Goal: Information Seeking & Learning: Compare options

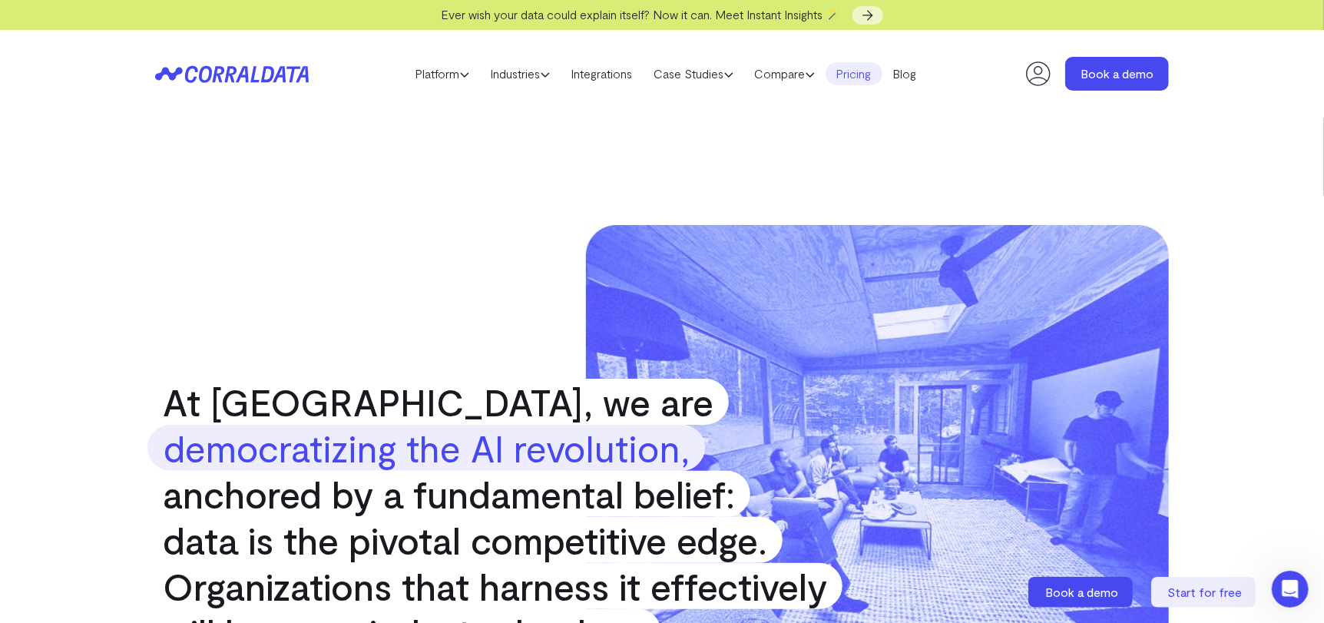
click at [869, 79] on link "Pricing" at bounding box center [854, 73] width 57 height 23
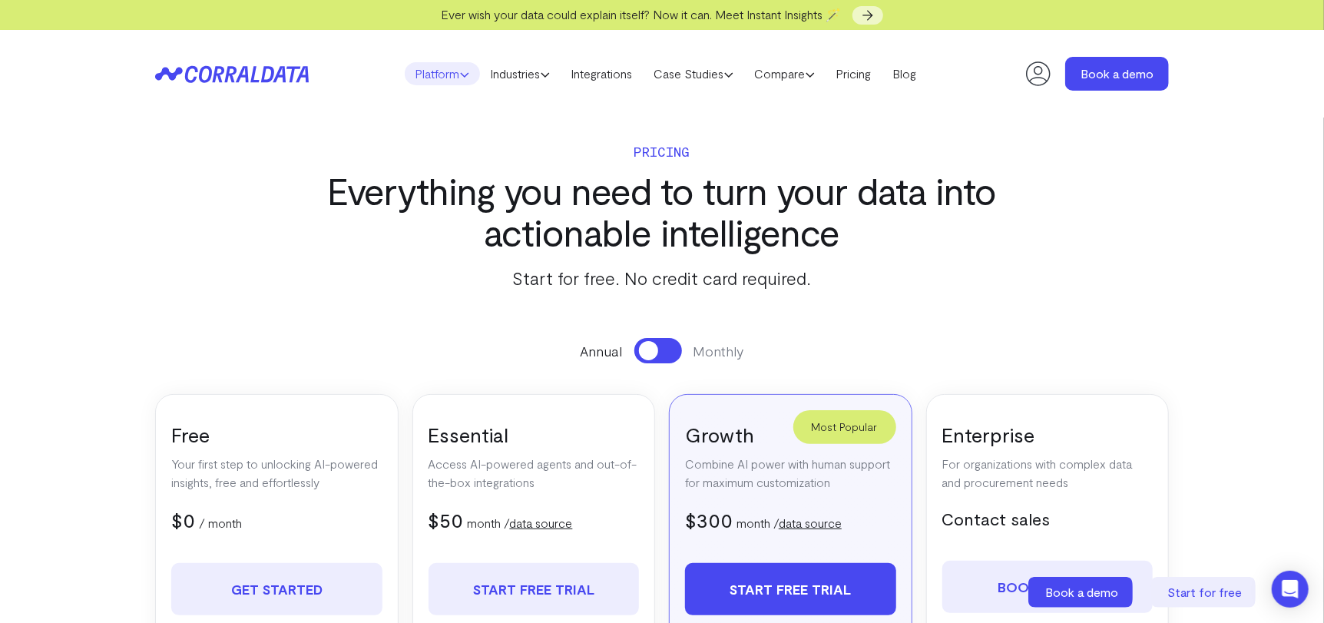
click at [433, 77] on link "Platform" at bounding box center [442, 73] width 75 height 23
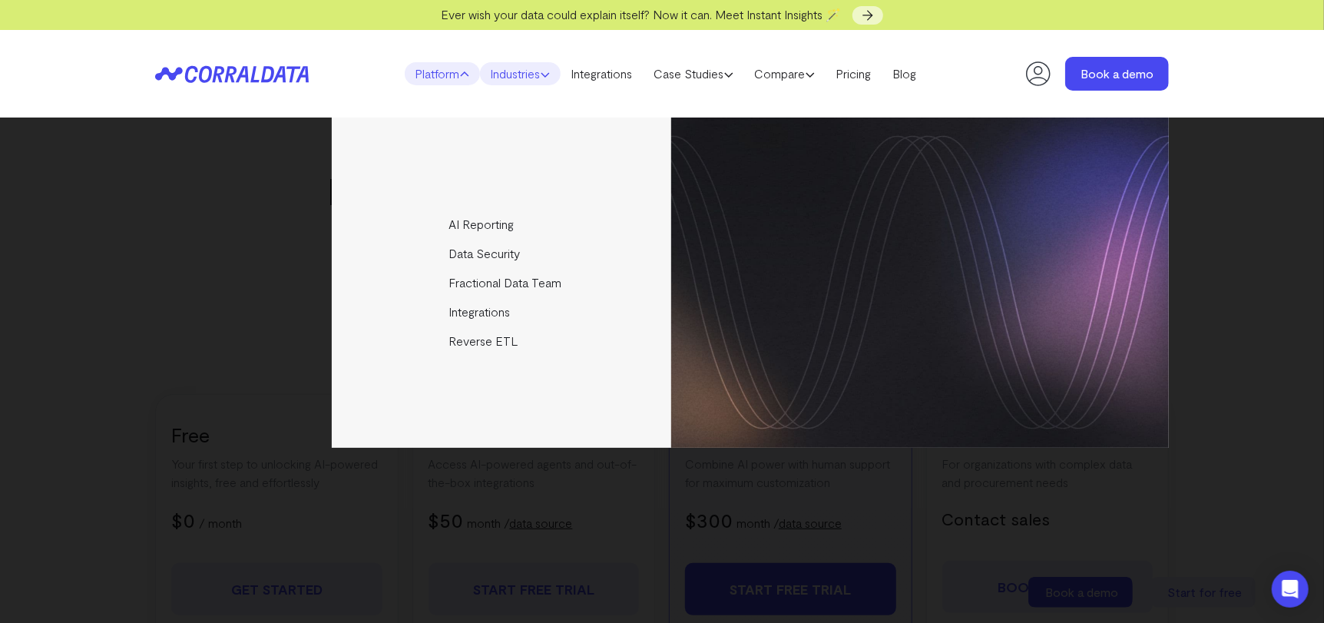
click at [485, 72] on link "Industries" at bounding box center [520, 73] width 81 height 23
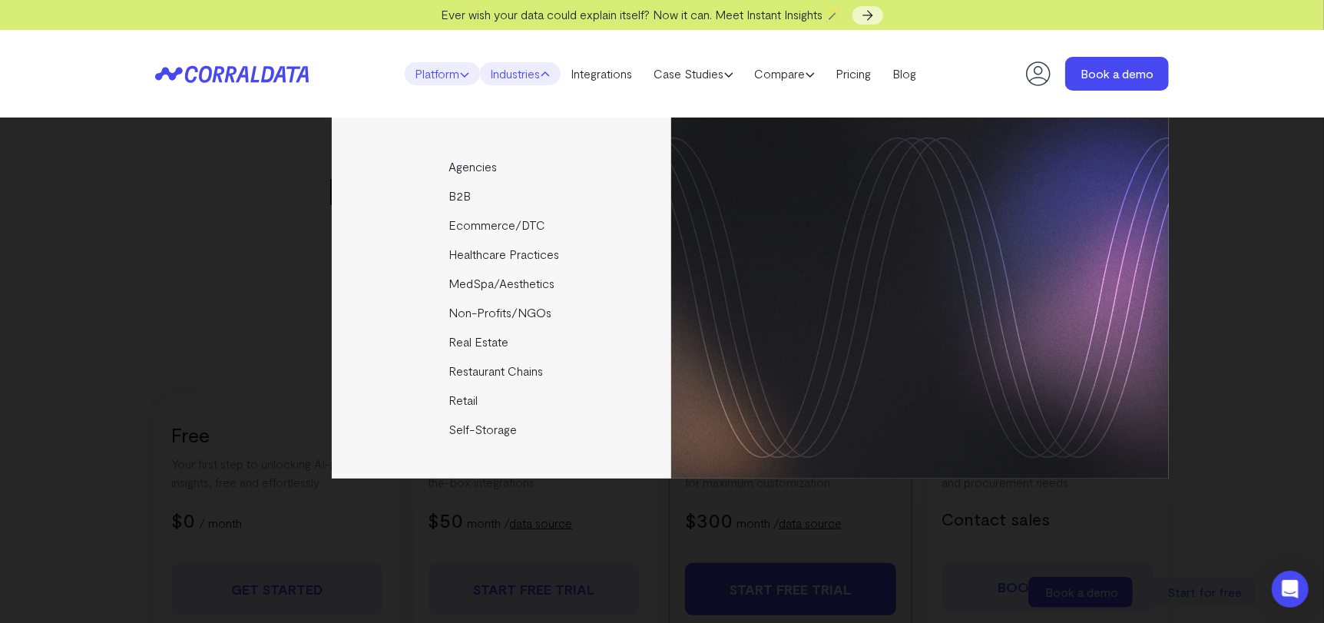
click at [450, 81] on link "Platform" at bounding box center [442, 73] width 75 height 23
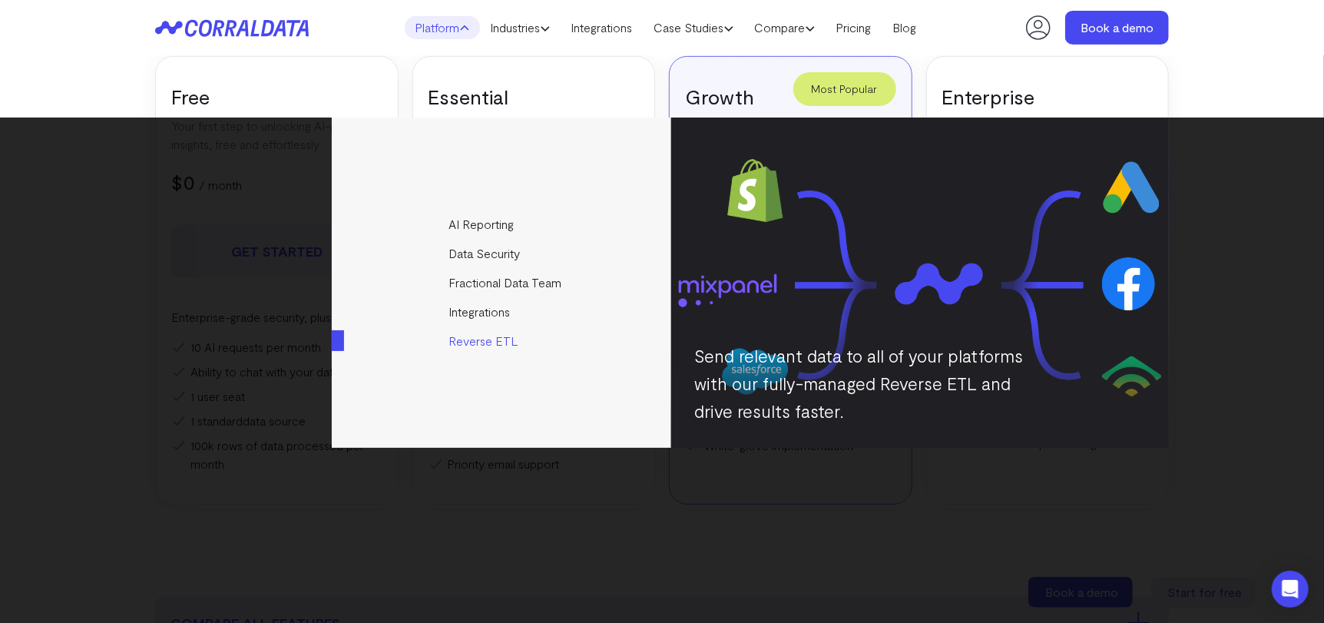
scroll to position [198, 0]
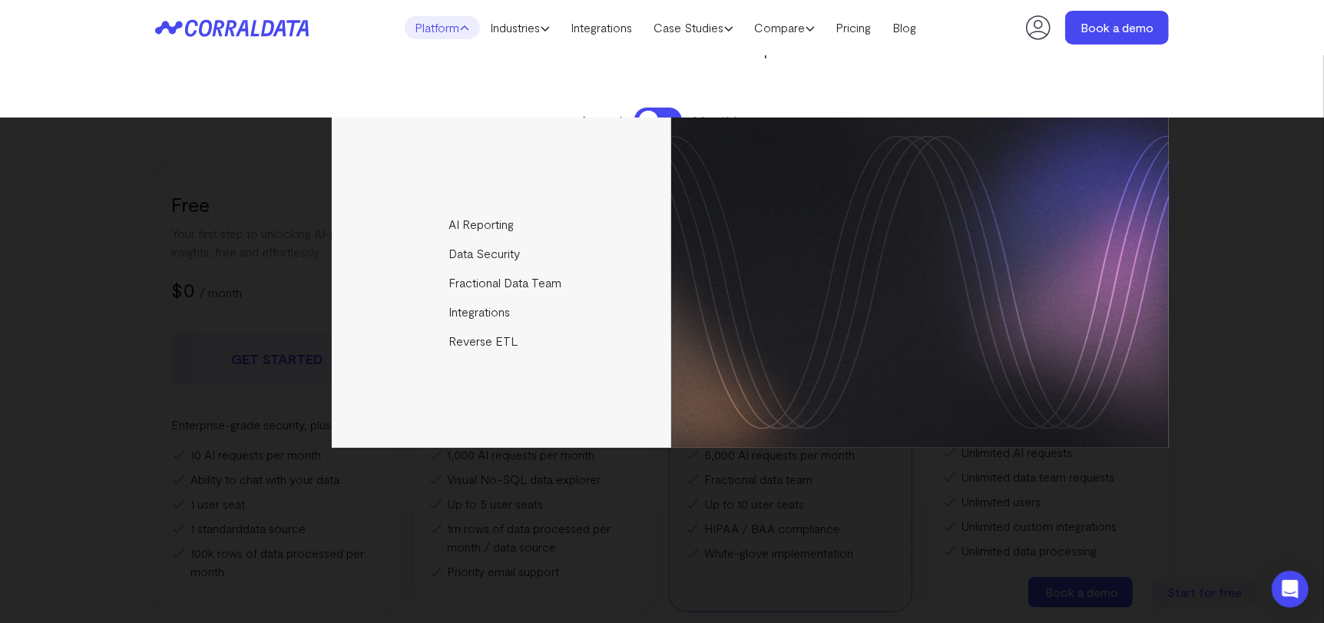
click at [1037, 25] on icon at bounding box center [1038, 27] width 31 height 31
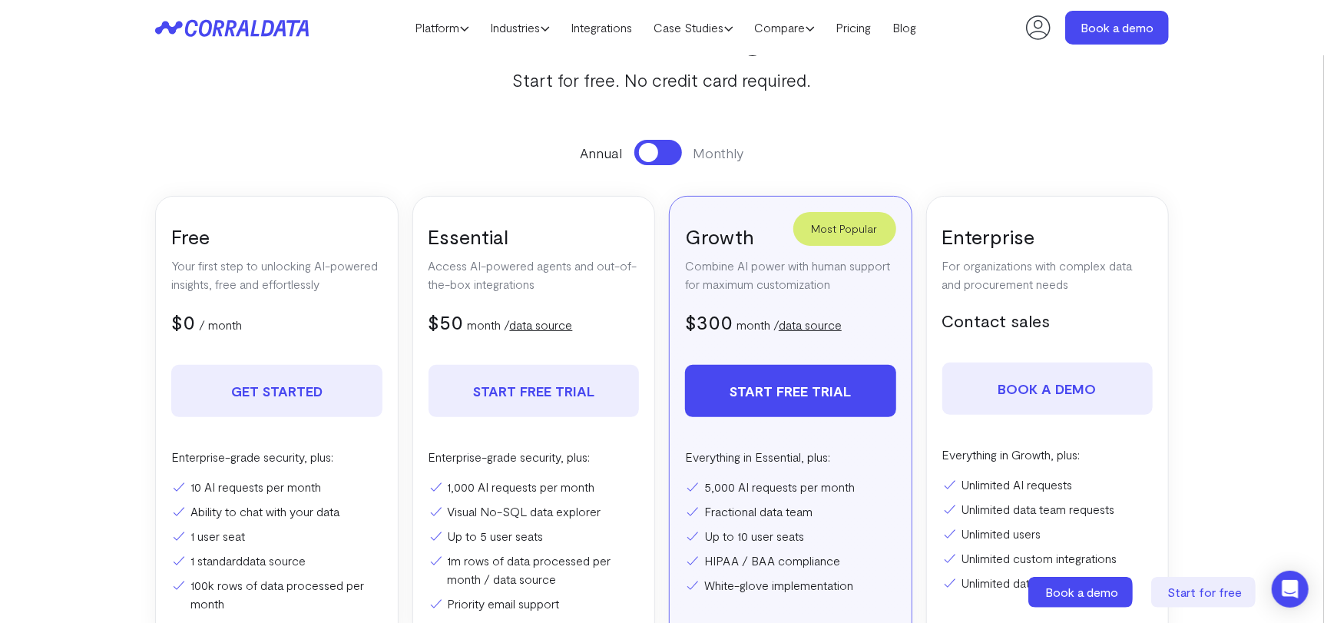
scroll to position [198, 0]
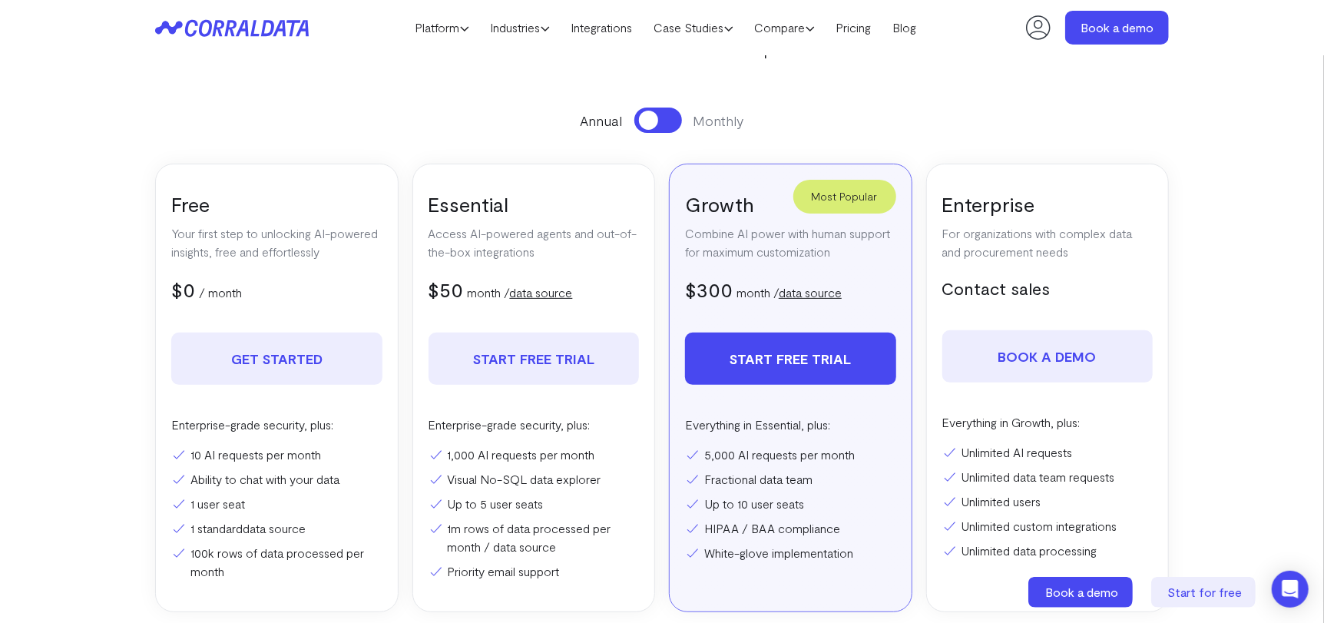
click at [269, 33] on icon at bounding box center [267, 28] width 13 height 16
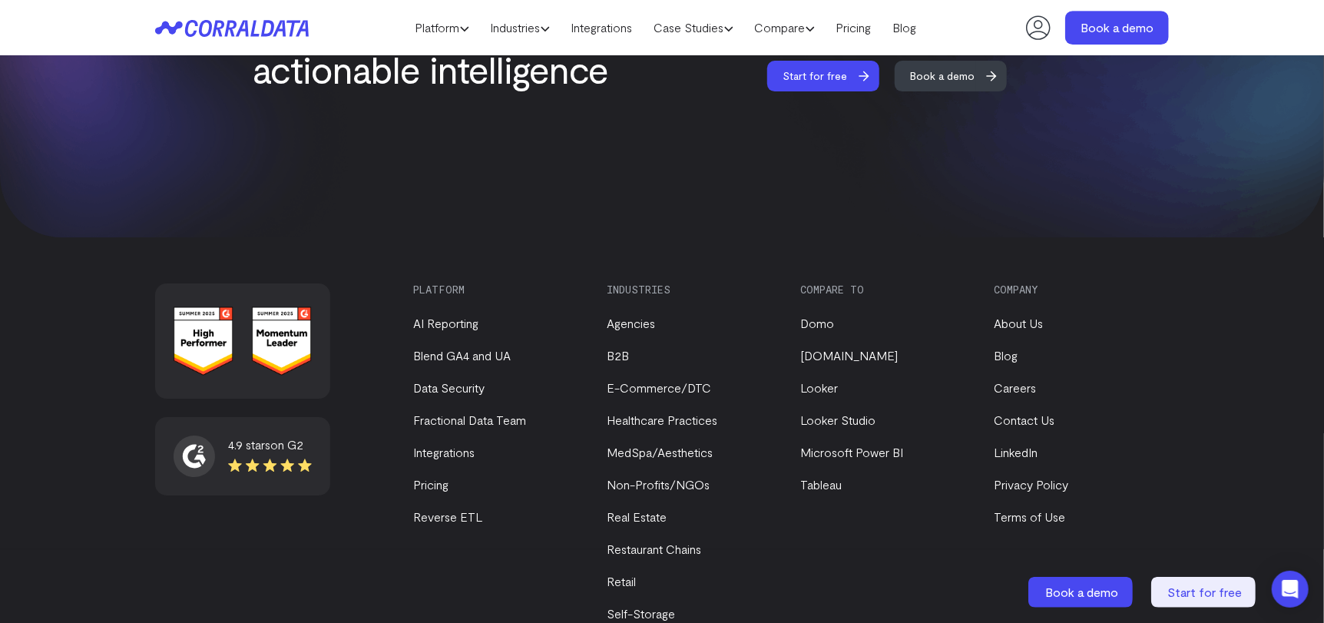
scroll to position [6602, 0]
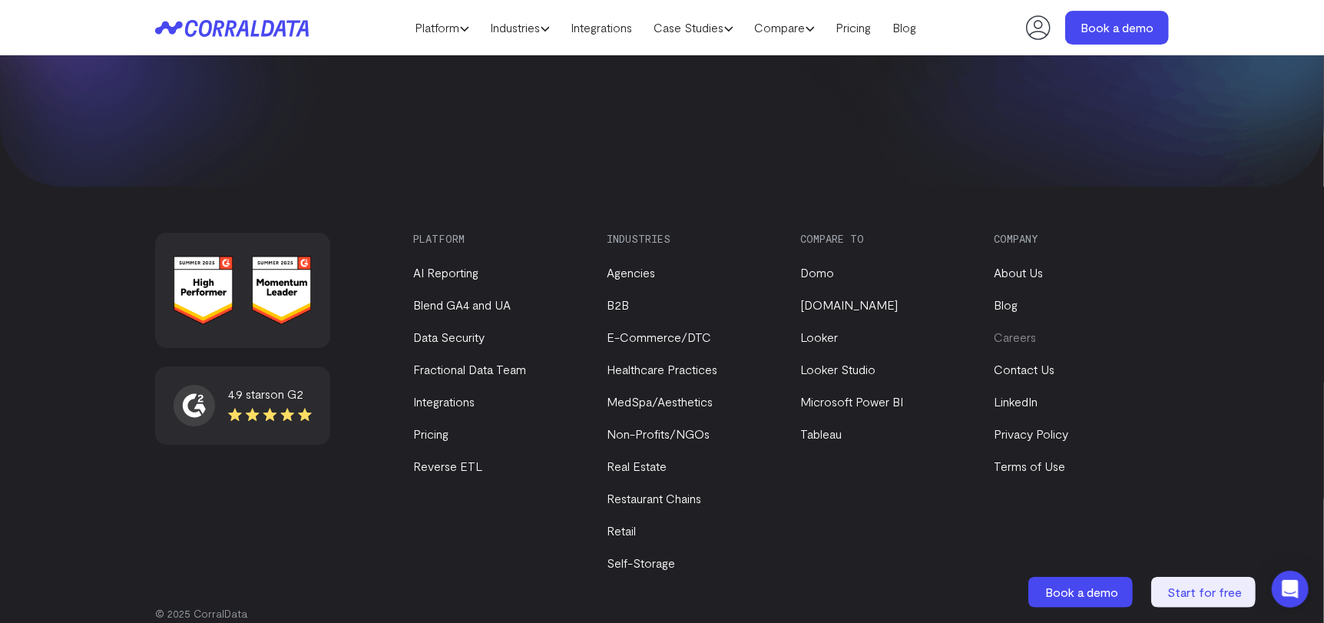
click at [1005, 329] on link "Careers" at bounding box center [1015, 336] width 42 height 15
click at [454, 394] on link "Integrations" at bounding box center [443, 401] width 61 height 15
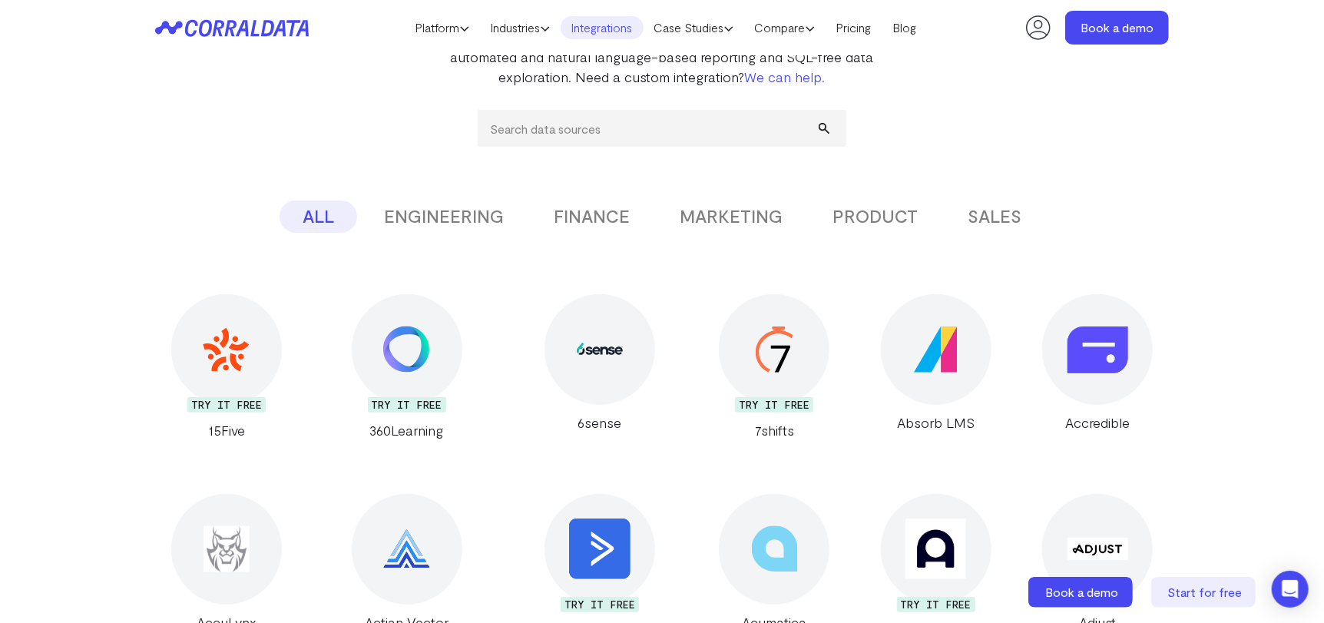
scroll to position [197, 0]
click at [745, 220] on button "MARKETING" at bounding box center [731, 218] width 149 height 32
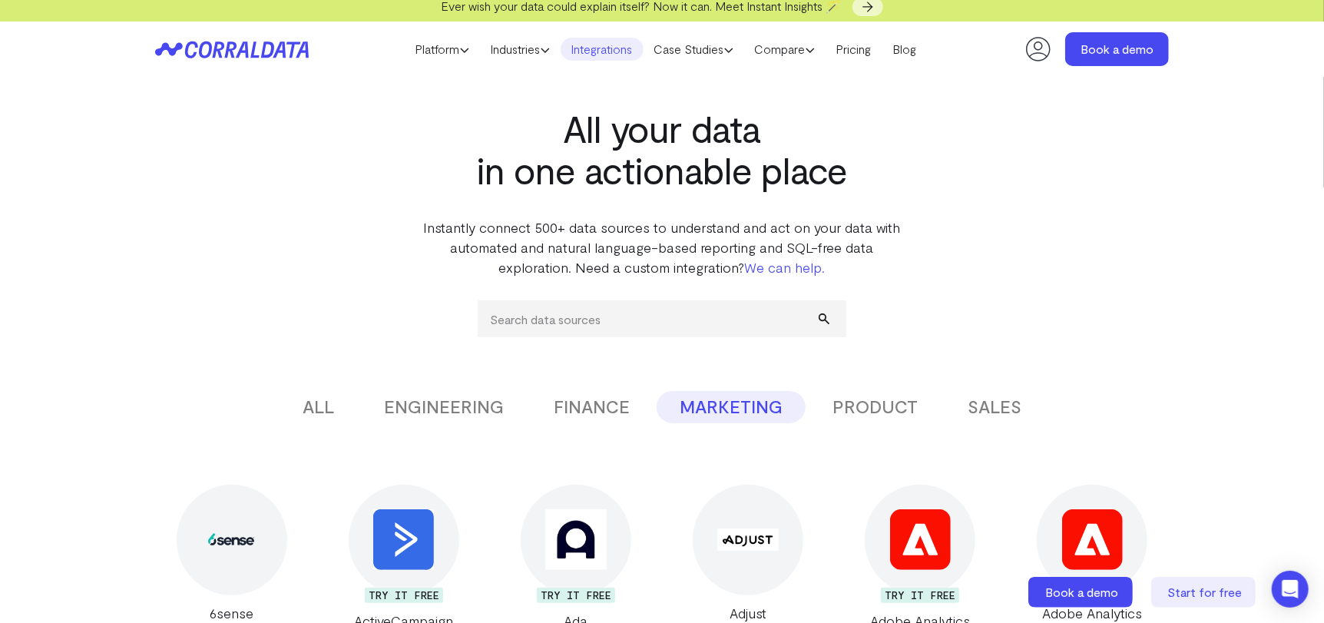
scroll to position [0, 0]
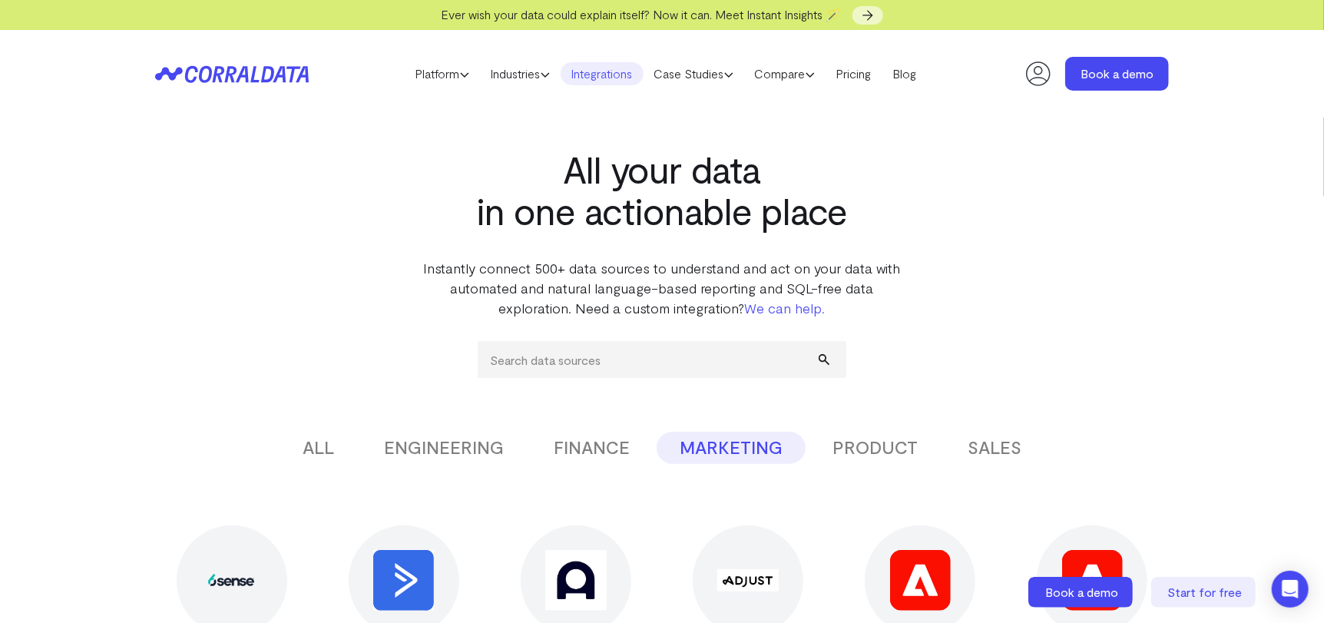
click at [583, 432] on button "FINANCE" at bounding box center [592, 448] width 122 height 32
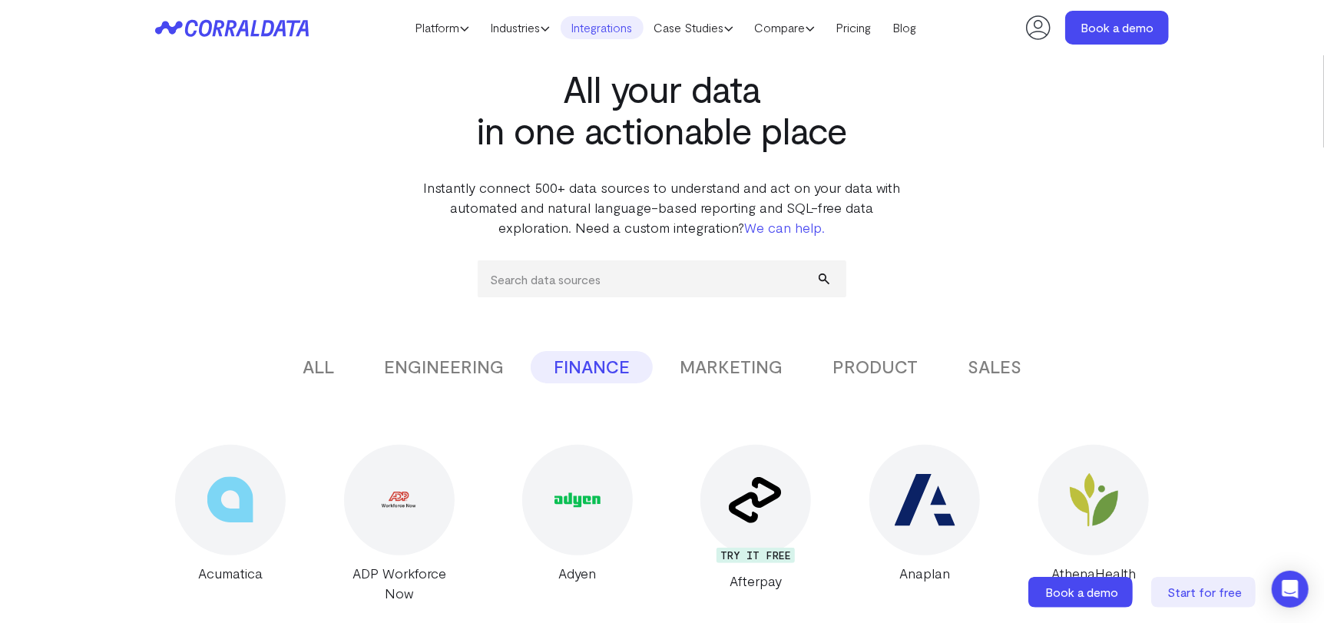
scroll to position [44, 0]
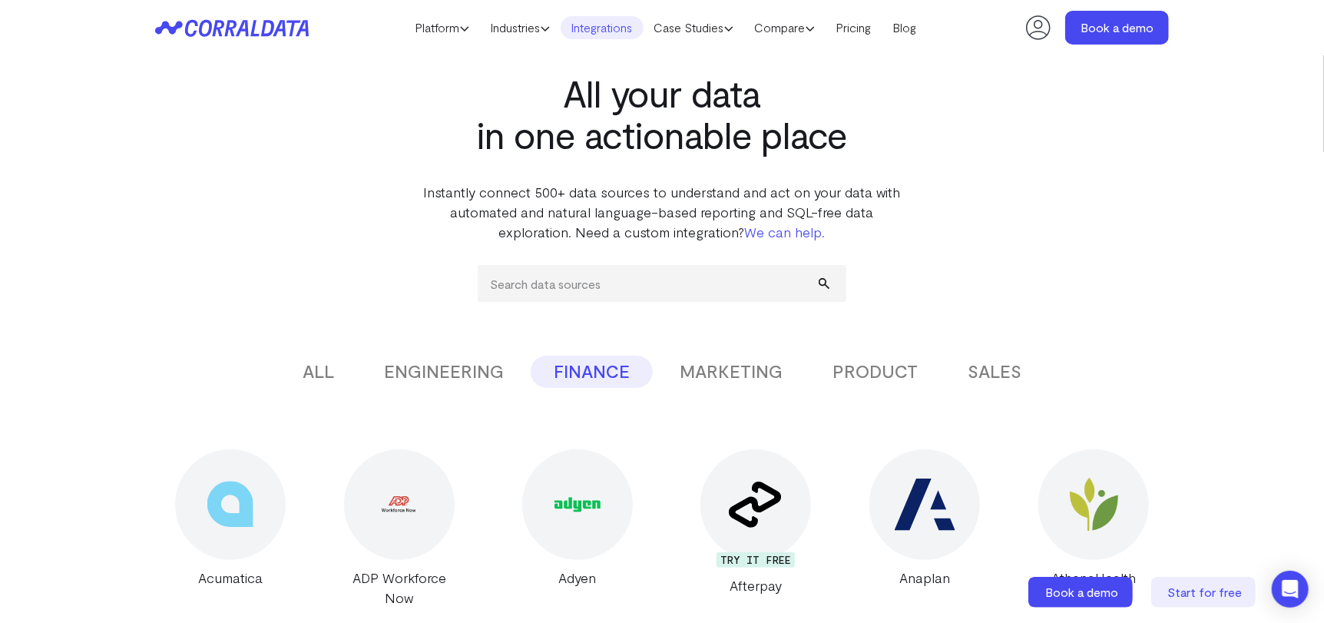
click at [994, 379] on button "SALES" at bounding box center [995, 372] width 100 height 32
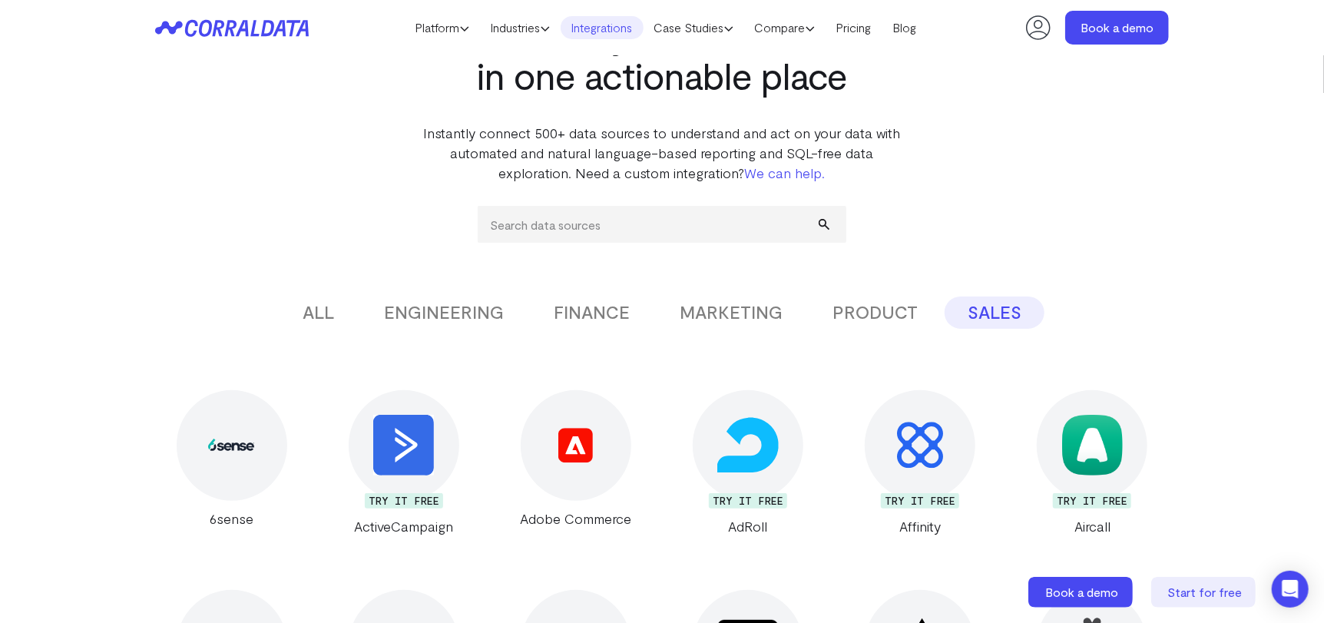
scroll to position [275, 0]
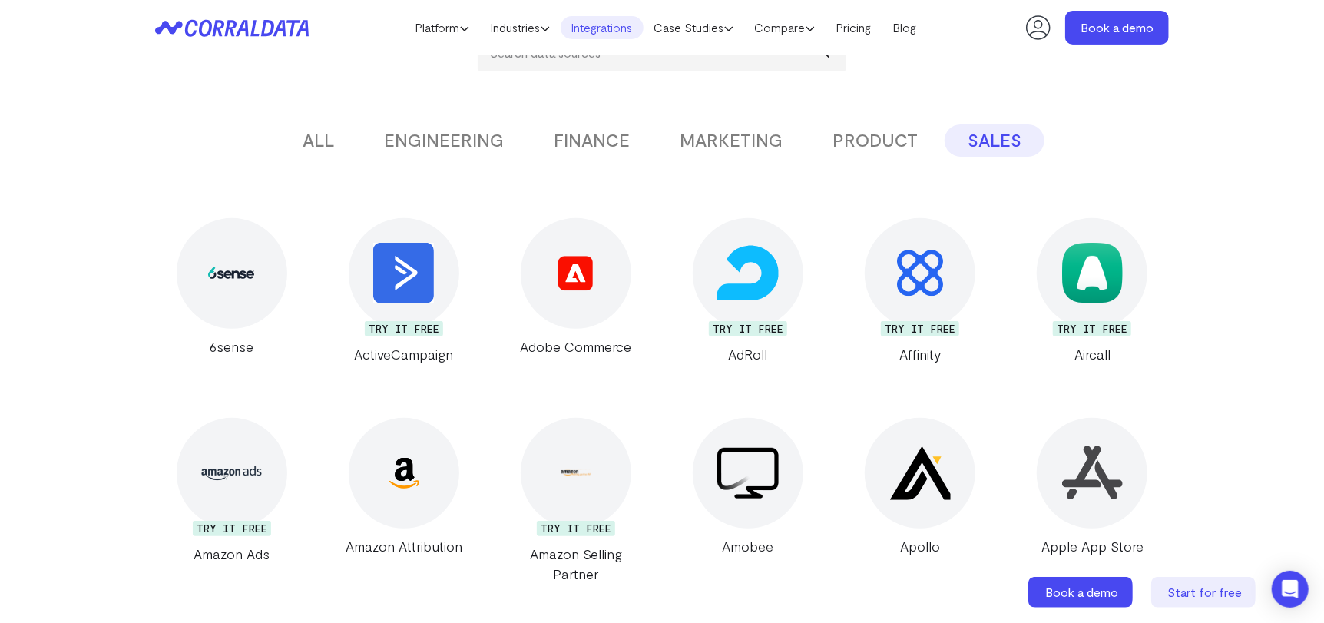
click at [473, 142] on button "ENGINEERING" at bounding box center [444, 140] width 166 height 32
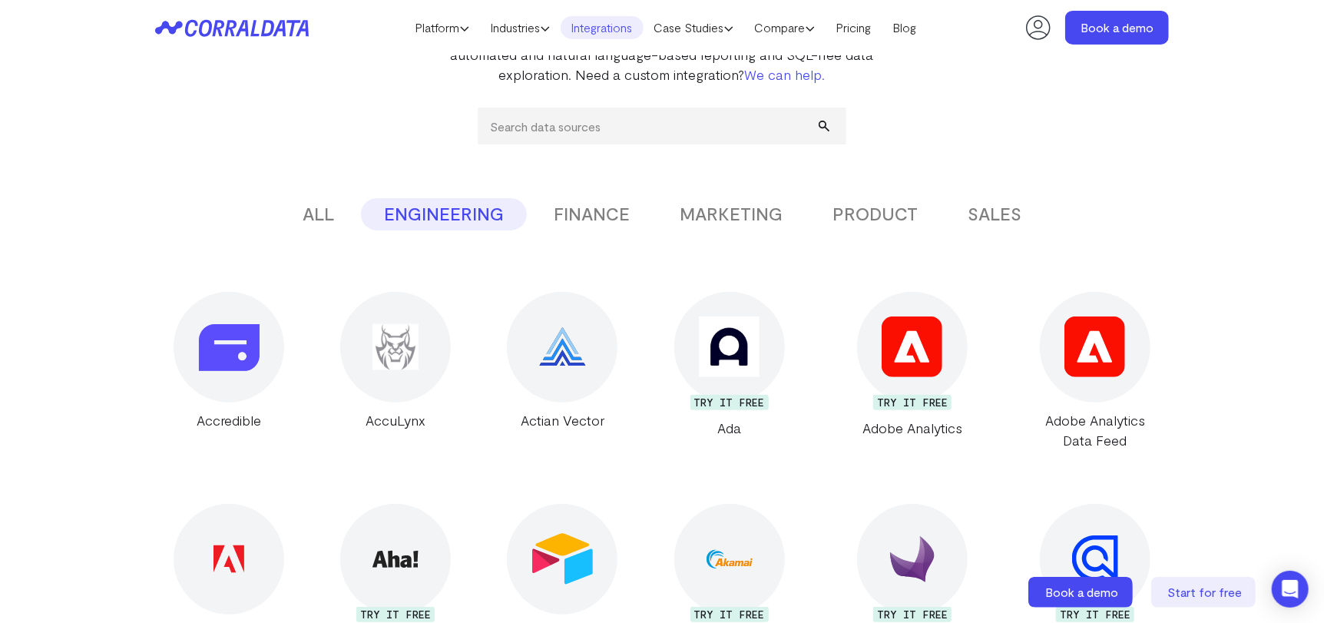
scroll to position [0, 0]
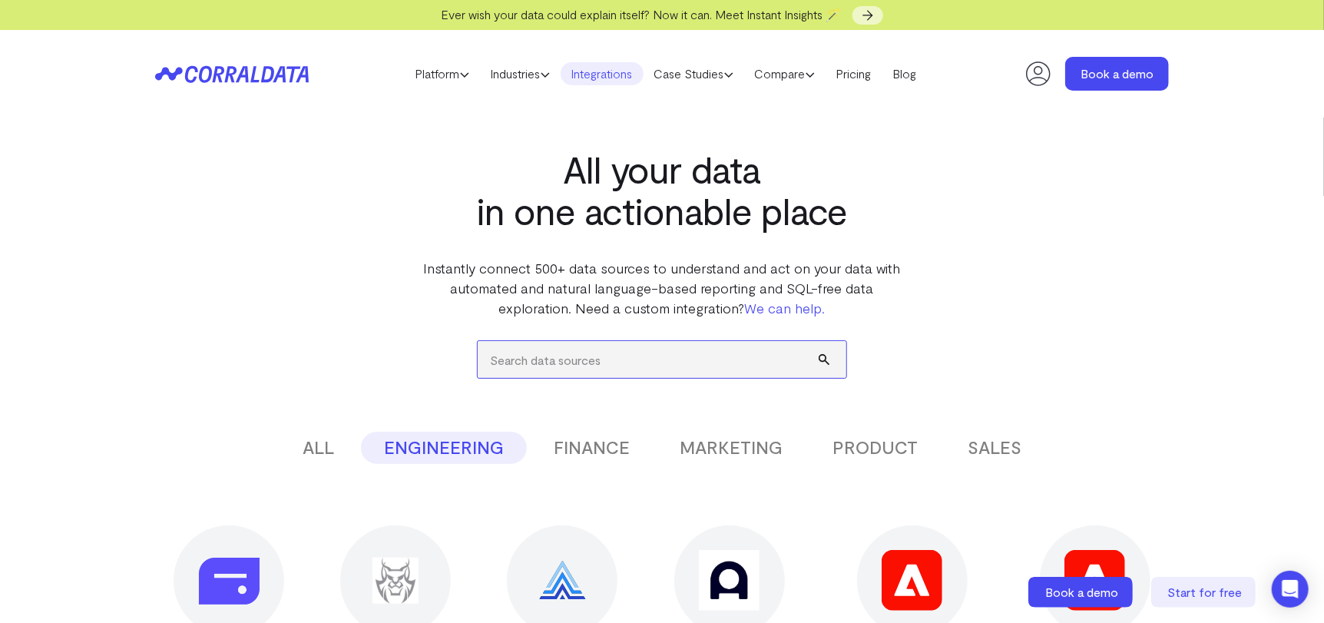
click at [564, 371] on input "search" at bounding box center [662, 359] width 369 height 37
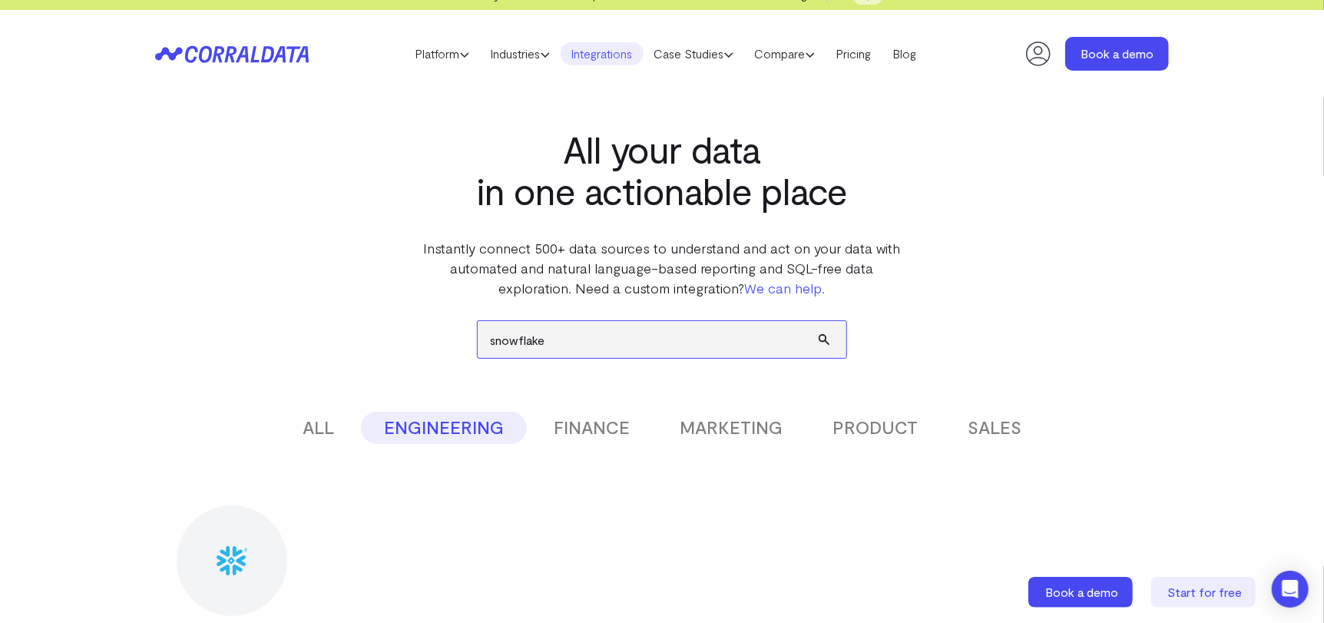
scroll to position [121, 0]
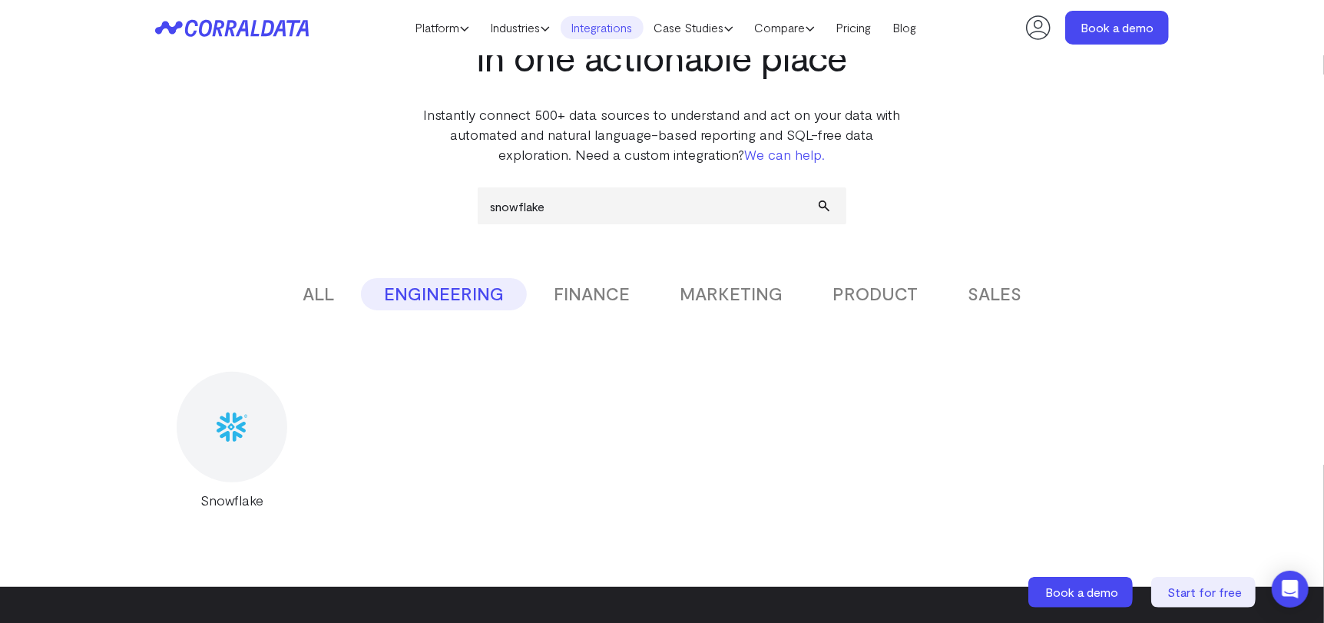
click at [326, 301] on button "ALL" at bounding box center [319, 294] width 78 height 32
click at [536, 213] on input "snowflake" at bounding box center [662, 205] width 369 height 37
type input "d"
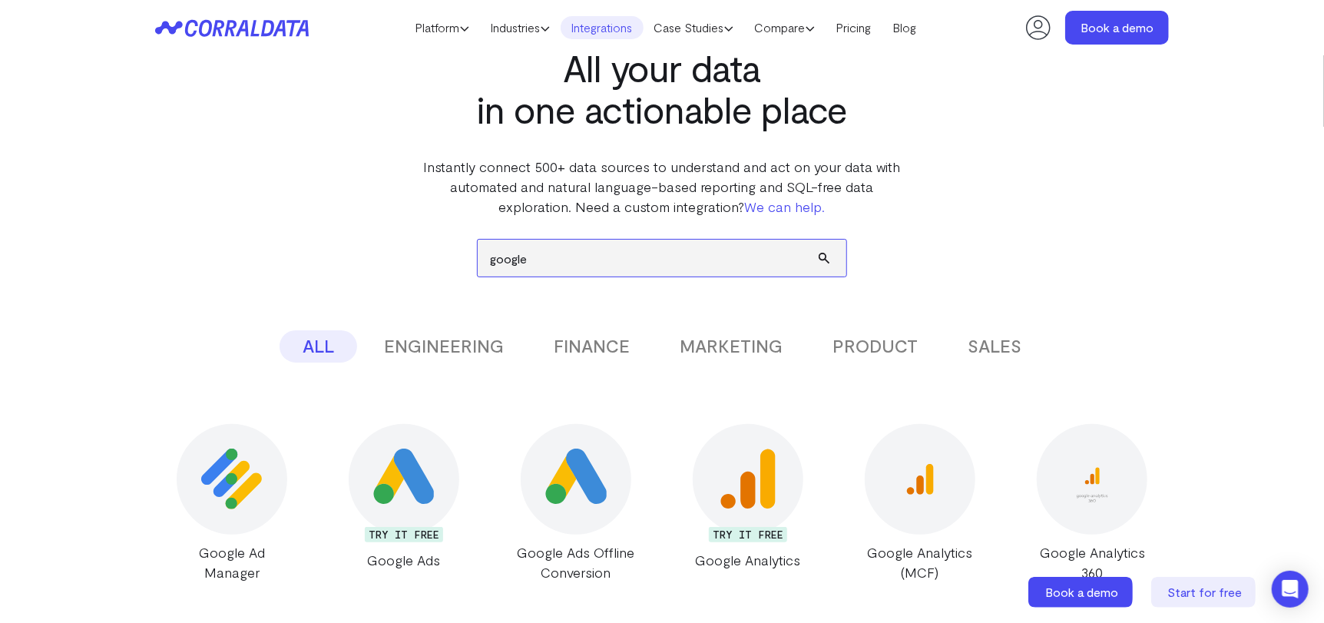
scroll to position [0, 0]
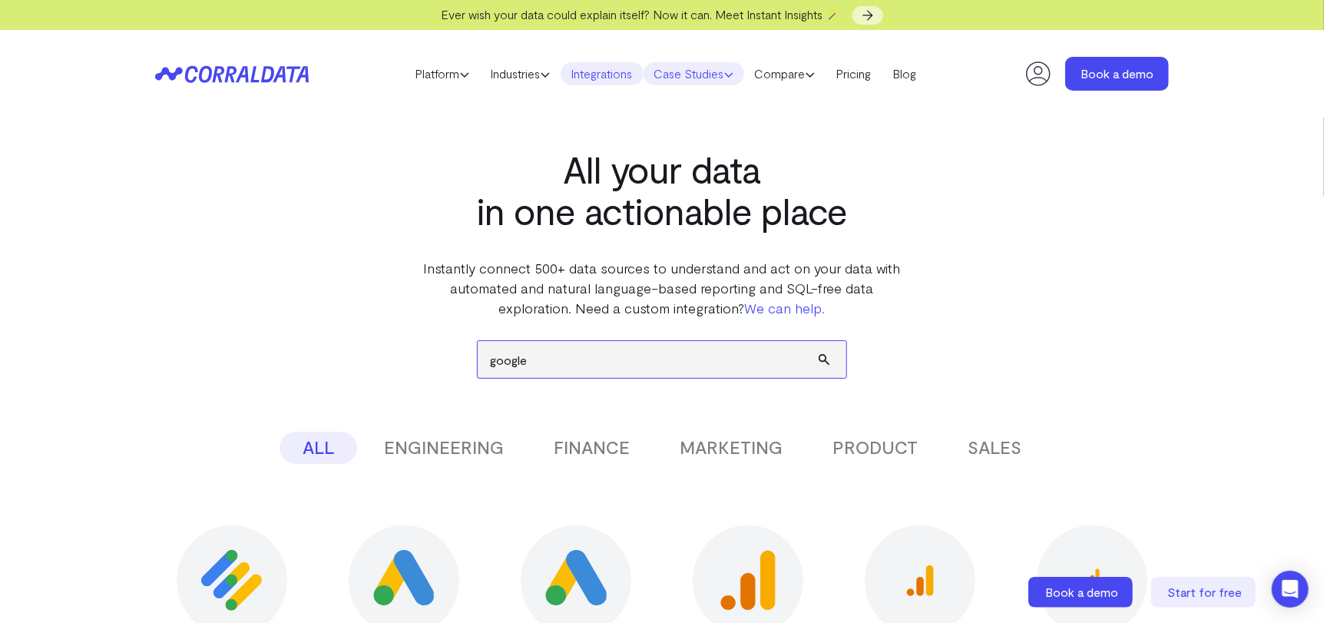
type input "google"
click at [699, 77] on link "Case Studies" at bounding box center [694, 73] width 101 height 23
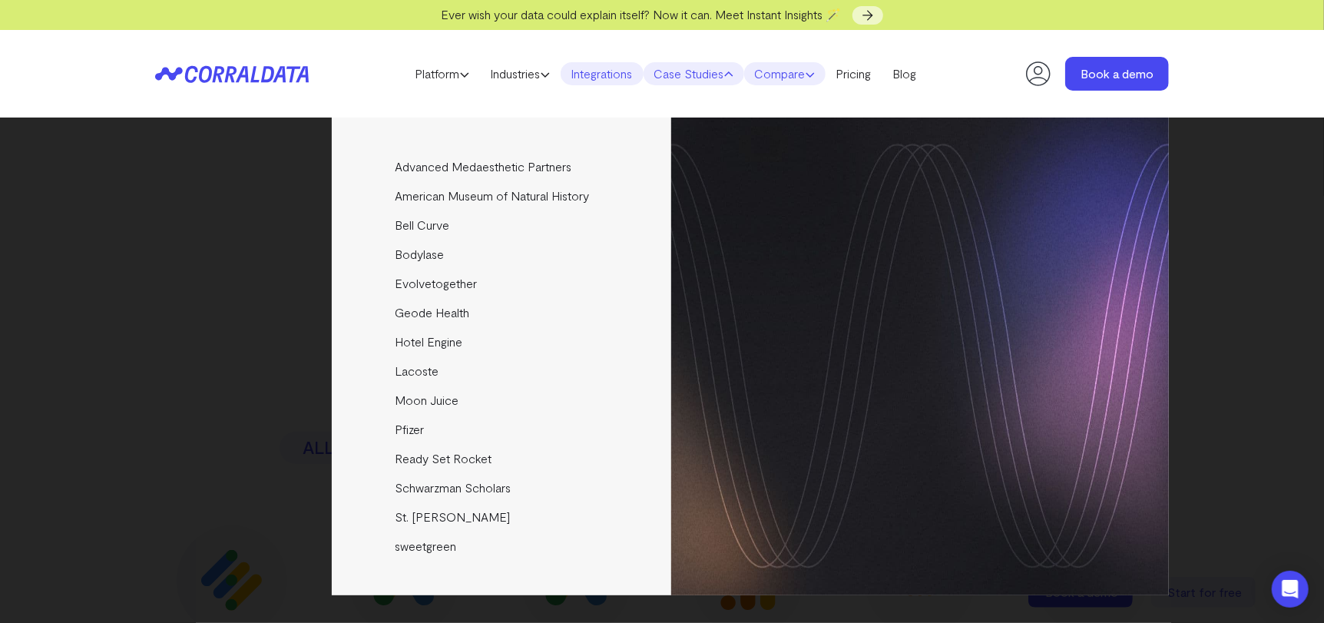
click at [779, 77] on link "Compare" at bounding box center [784, 73] width 81 height 23
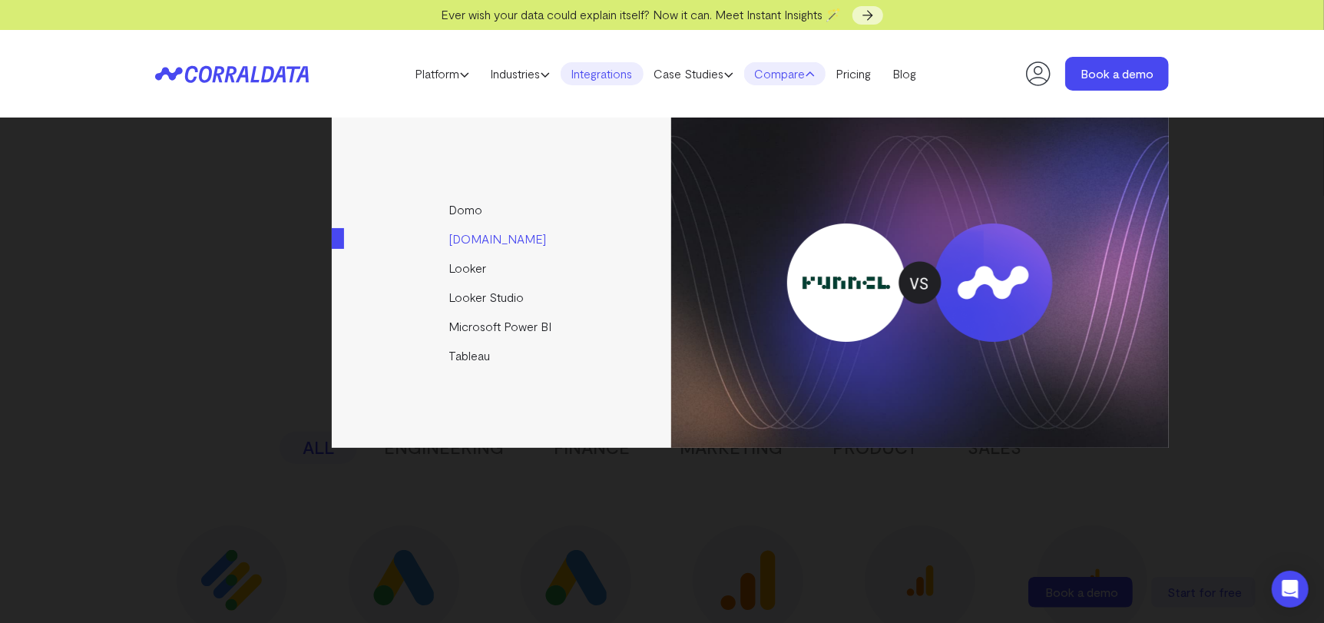
click at [464, 233] on link "[DOMAIN_NAME]" at bounding box center [503, 238] width 342 height 29
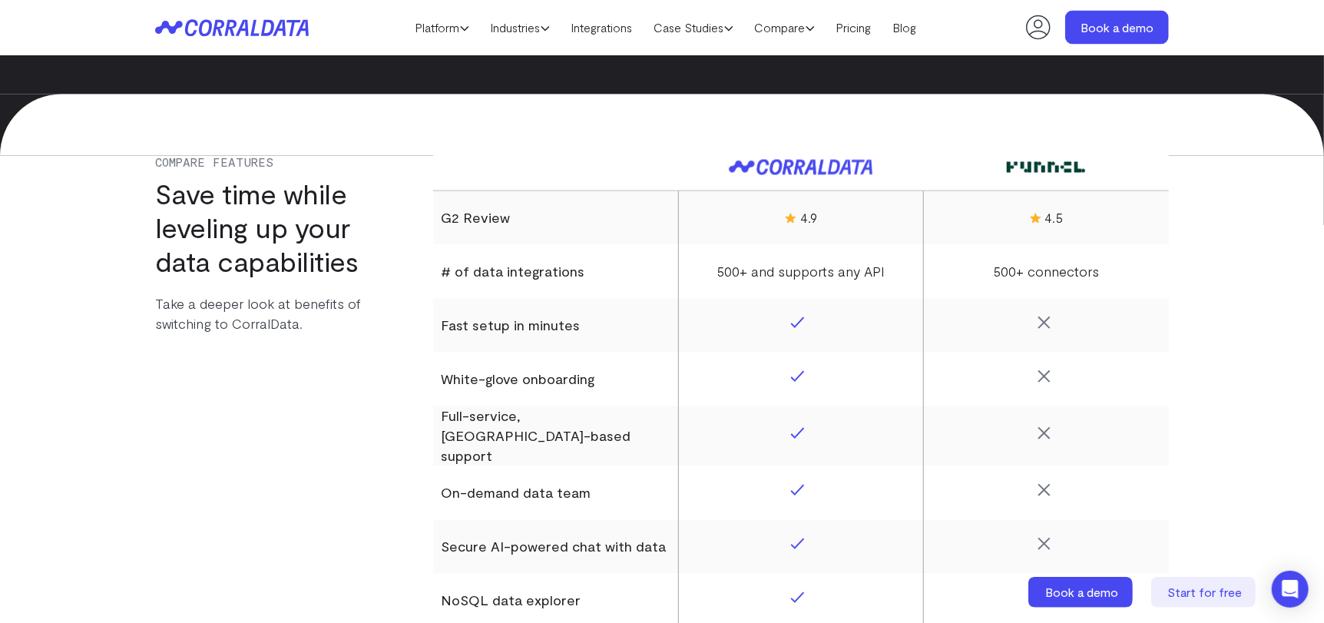
scroll to position [1273, 0]
